Goal: Task Accomplishment & Management: Manage account settings

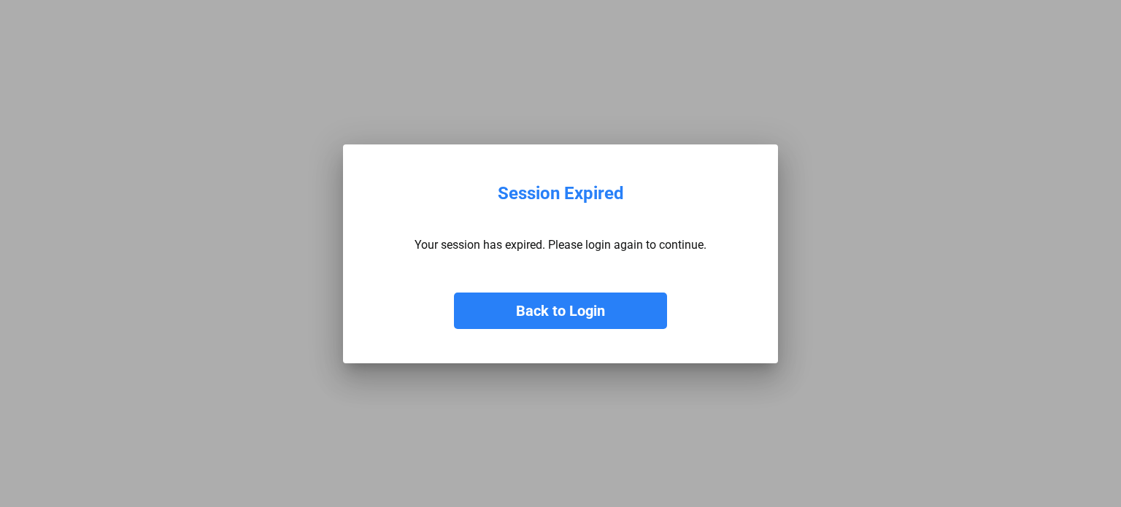
click at [565, 320] on button "Back to Login" at bounding box center [560, 311] width 213 height 37
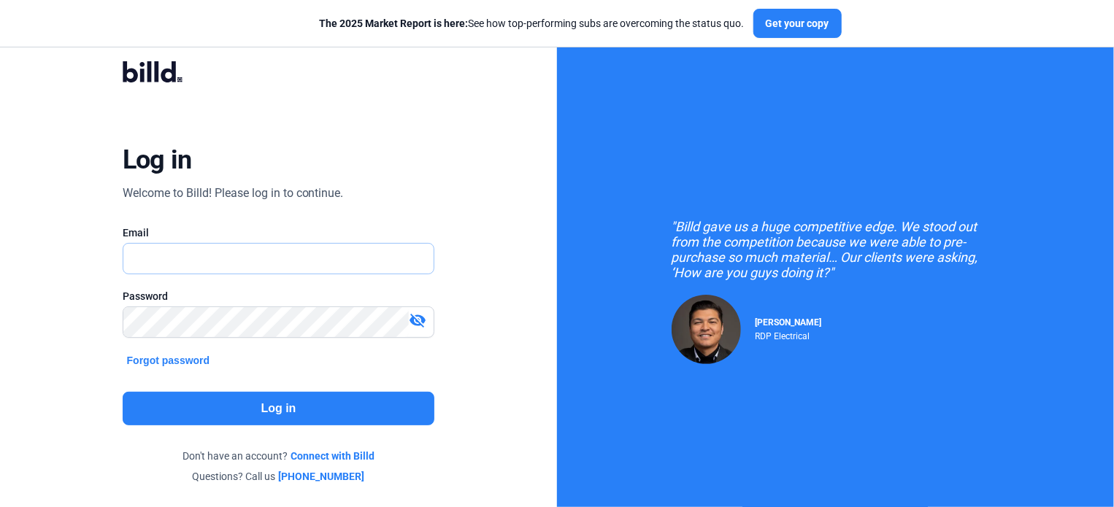
type input "[PERSON_NAME][EMAIL_ADDRESS][PERSON_NAME][DOMAIN_NAME]"
click at [416, 321] on mat-icon "visibility_off" at bounding box center [418, 321] width 18 height 18
click at [283, 407] on button "Log in" at bounding box center [279, 409] width 312 height 34
